Goal: Information Seeking & Learning: Learn about a topic

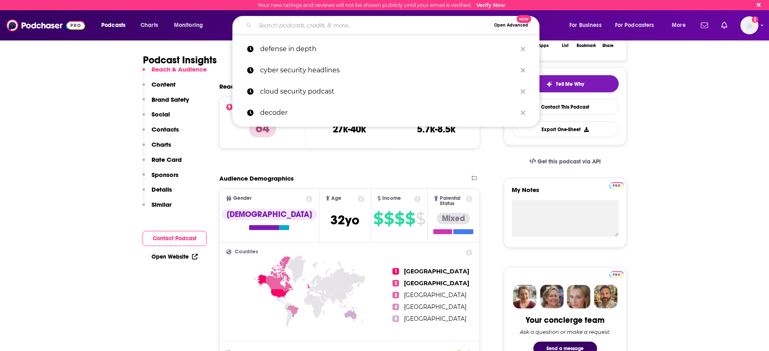
scroll to position [153, 0]
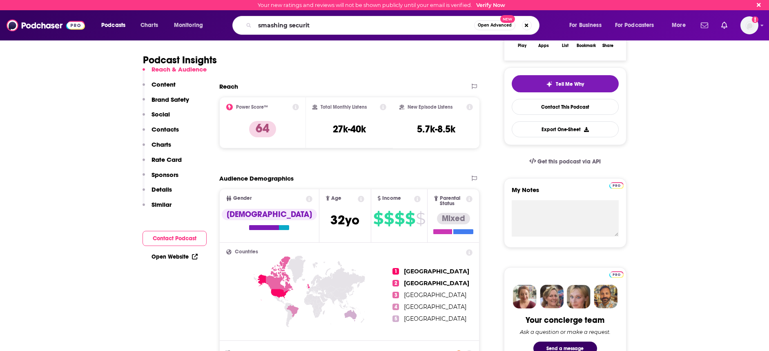
type input "smashing security"
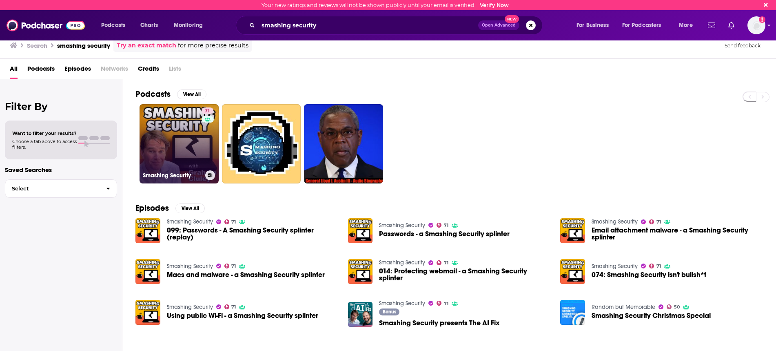
click at [182, 138] on link "71 Smashing Security" at bounding box center [179, 143] width 79 height 79
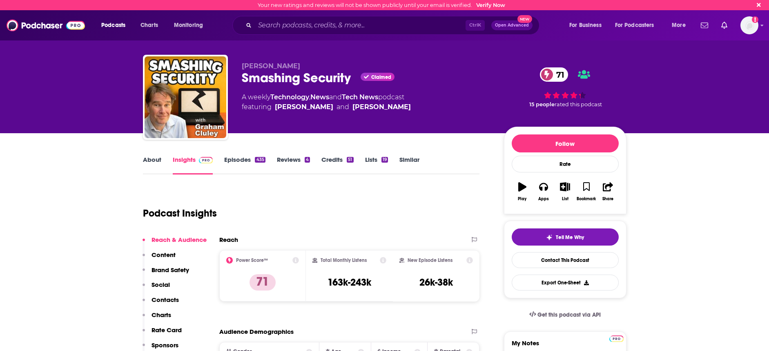
click at [145, 159] on link "About" at bounding box center [152, 165] width 18 height 19
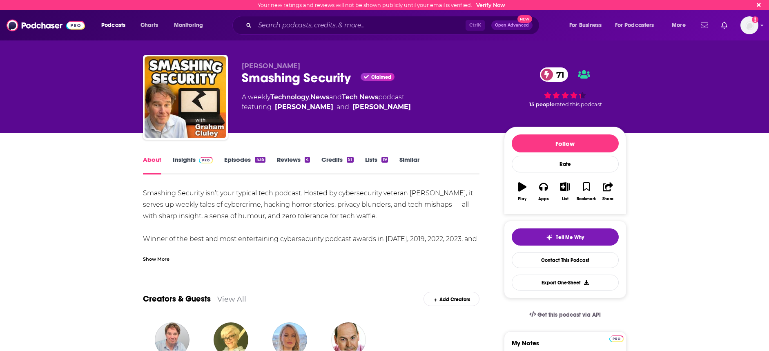
click at [153, 259] on div "Show More" at bounding box center [156, 258] width 27 height 8
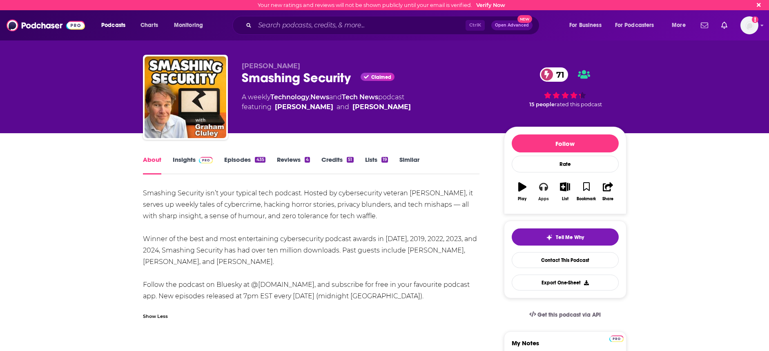
click at [545, 188] on icon "button" at bounding box center [543, 187] width 9 height 8
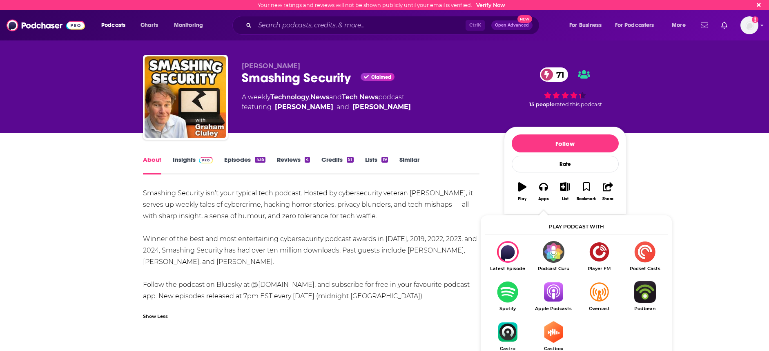
click at [550, 295] on img "Show Listen On dropdown" at bounding box center [553, 292] width 46 height 22
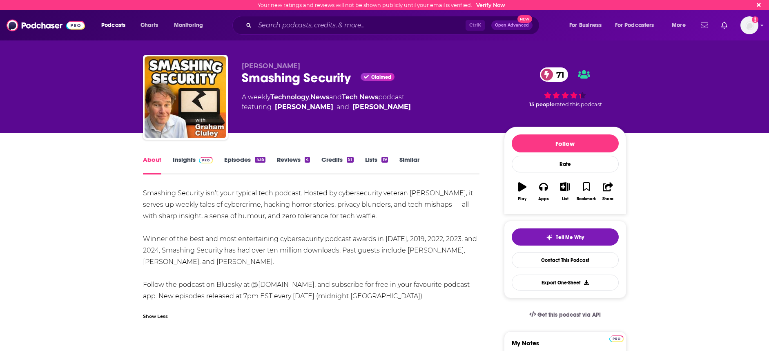
click at [200, 159] on img at bounding box center [206, 160] width 14 height 7
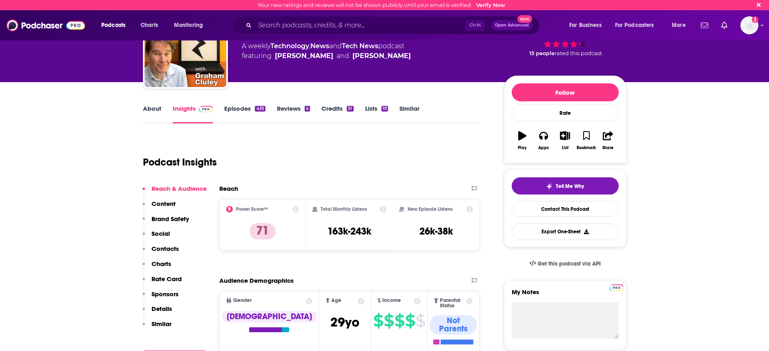
scroll to position [204, 0]
